Goal: Information Seeking & Learning: Learn about a topic

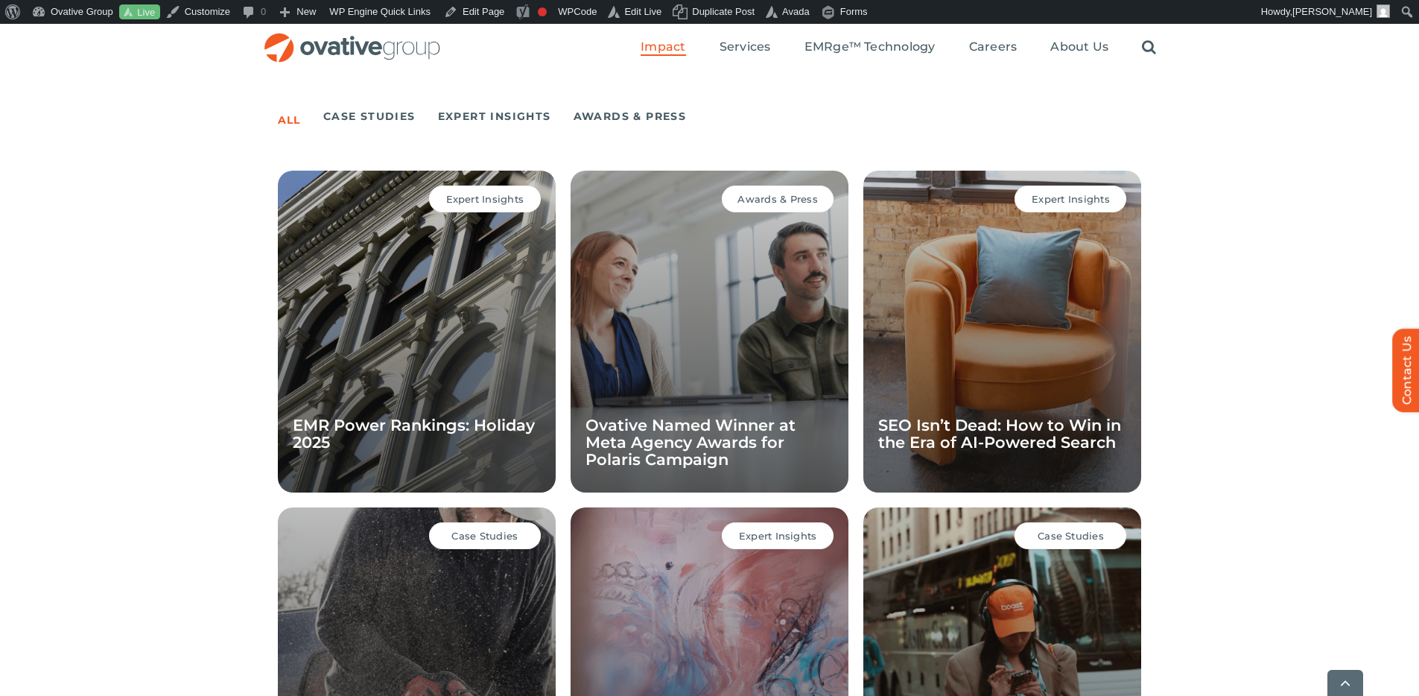
scroll to position [1046, 0]
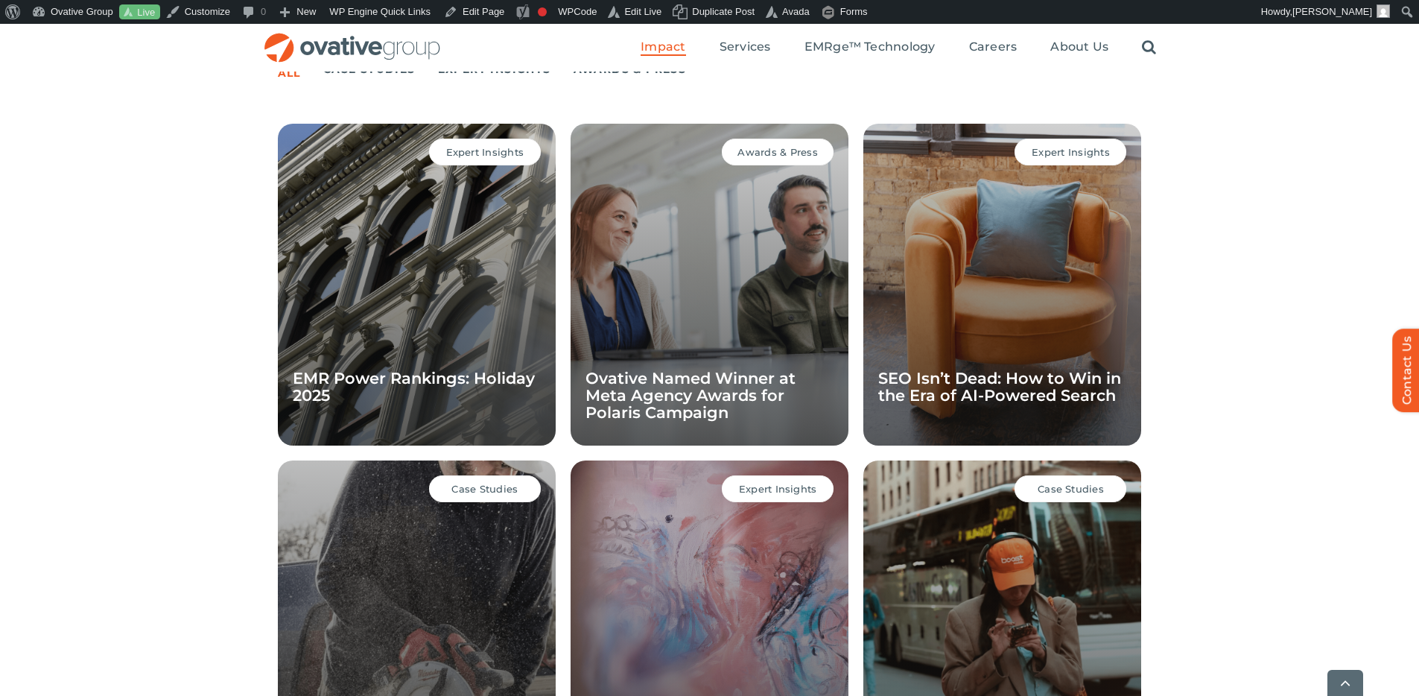
click at [416, 388] on h4 "EMR Power Rankings: Holiday 2025" at bounding box center [417, 386] width 248 height 34
click at [416, 381] on link "EMR Power Rankings: Holiday 2025" at bounding box center [414, 387] width 242 height 36
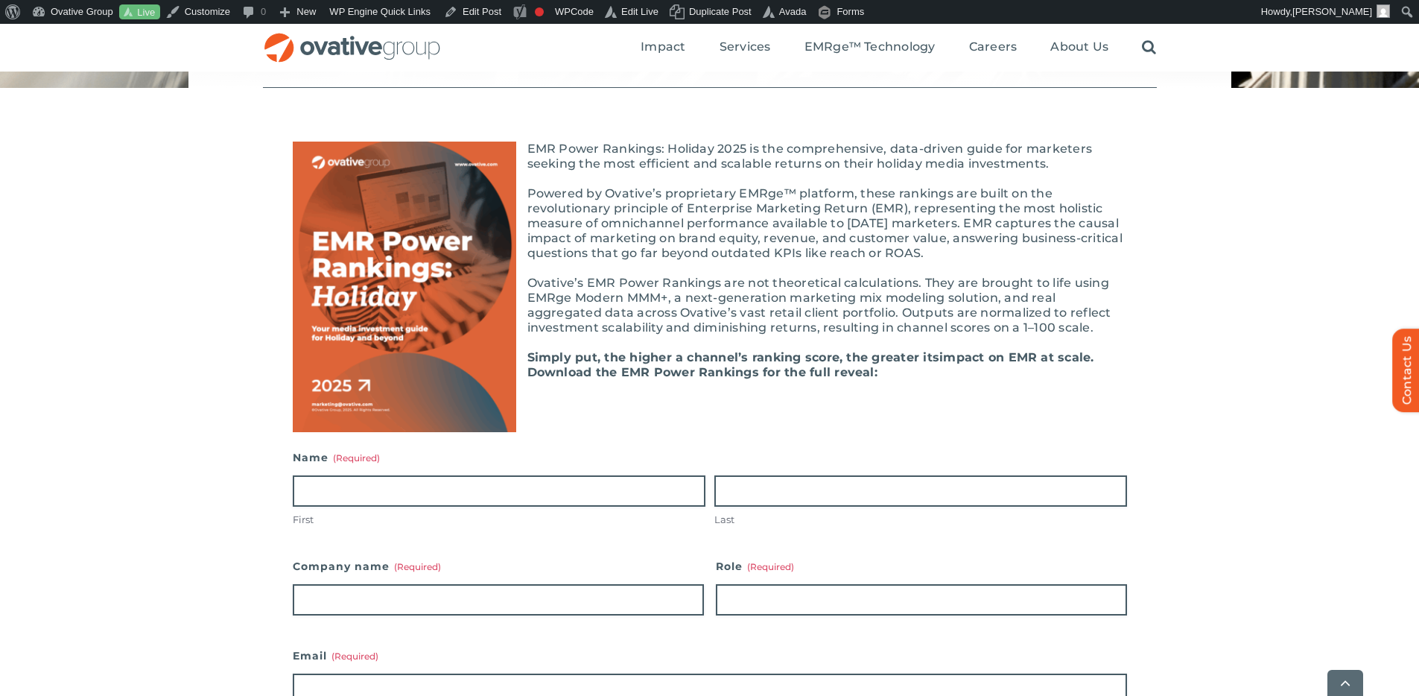
scroll to position [282, 0]
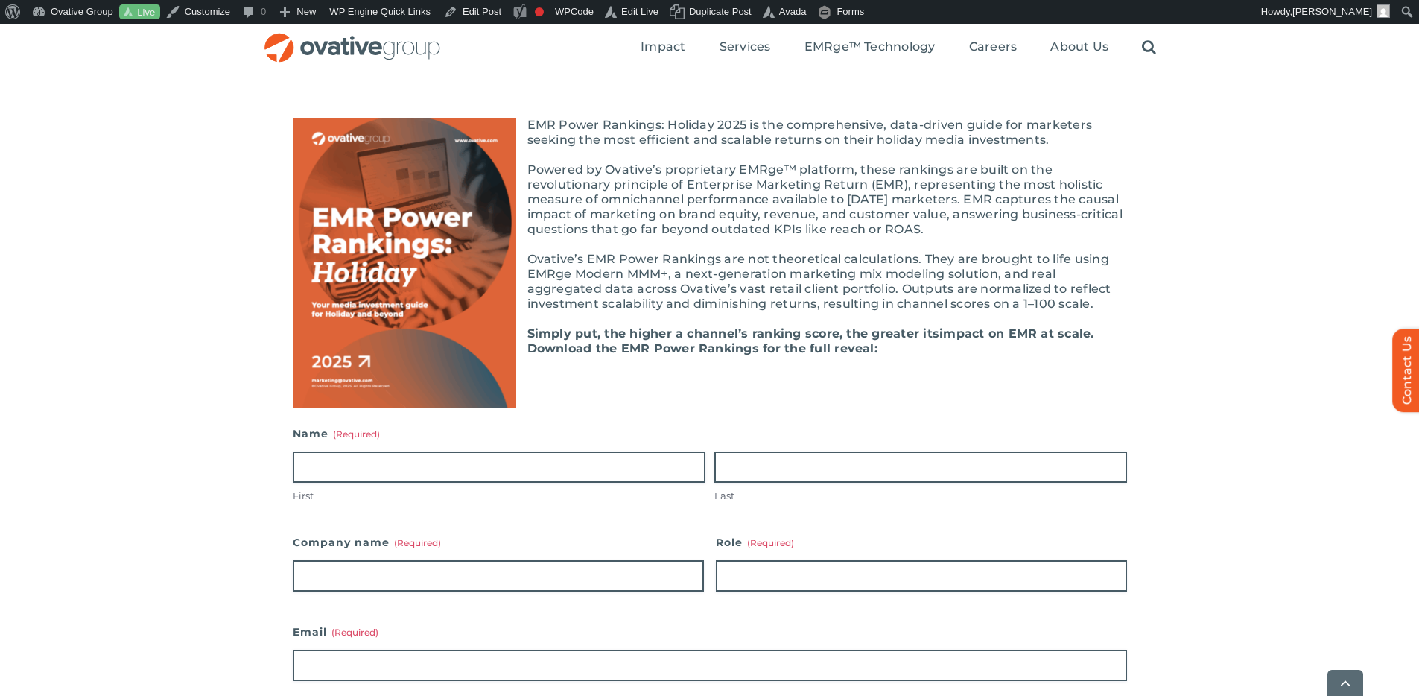
click at [984, 371] on div "EMR Power Rankings: Holiday 2025 is the comprehensive, data-driven guide for ma…" at bounding box center [710, 255] width 834 height 305
click at [395, 246] on img at bounding box center [404, 263] width 223 height 290
click at [395, 254] on img at bounding box center [404, 263] width 223 height 290
click at [949, 137] on p "EMR Power Rankings: Holiday 2025 is the comprehensive, data-driven guide for ma…" at bounding box center [710, 133] width 834 height 30
